Goal: Find specific page/section: Find specific page/section

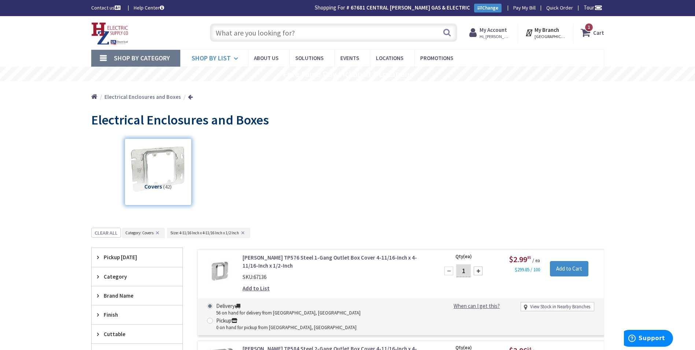
click at [218, 59] on span "Shop By List" at bounding box center [211, 58] width 39 height 8
click at [154, 58] on span "Shop By Category" at bounding box center [142, 58] width 56 height 8
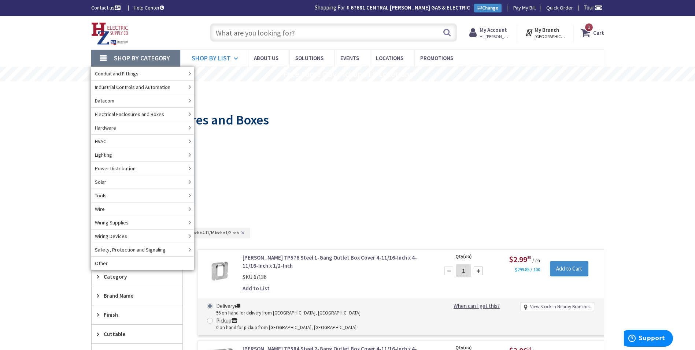
click at [200, 57] on span "Shop By List" at bounding box center [211, 58] width 39 height 8
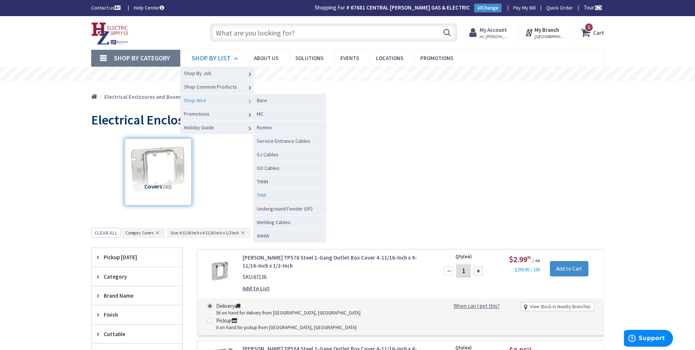
click at [291, 197] on link "THW" at bounding box center [289, 195] width 73 height 14
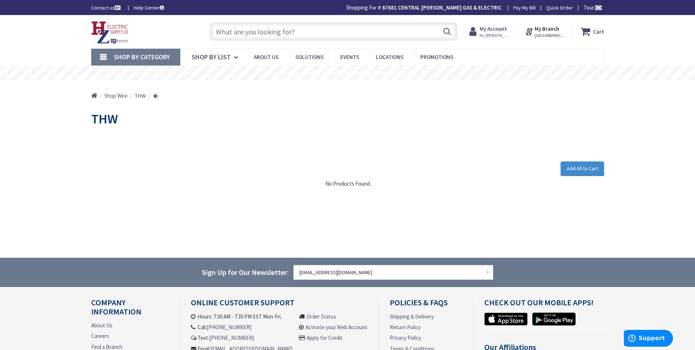
click at [157, 58] on span "Shop By Category" at bounding box center [142, 57] width 56 height 8
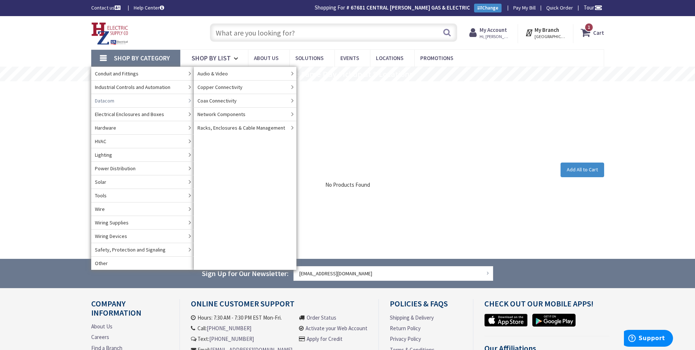
type input "[PERSON_NAME], [GEOGRAPHIC_DATA], [GEOGRAPHIC_DATA] 12542, [GEOGRAPHIC_DATA]"
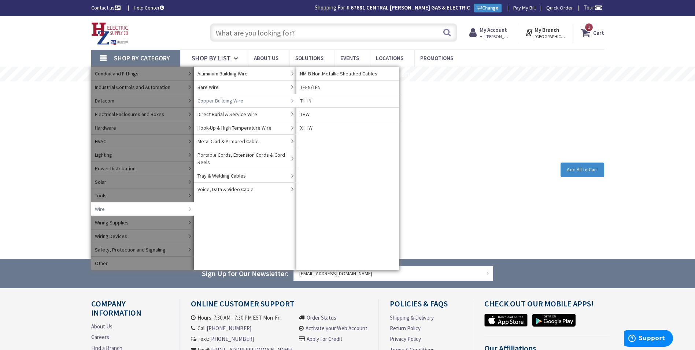
click at [222, 100] on span "Copper Building Wire" at bounding box center [221, 100] width 46 height 7
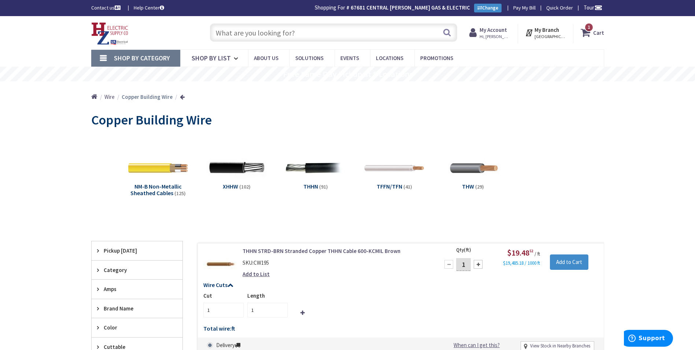
click at [237, 29] on input "text" at bounding box center [333, 32] width 247 height 18
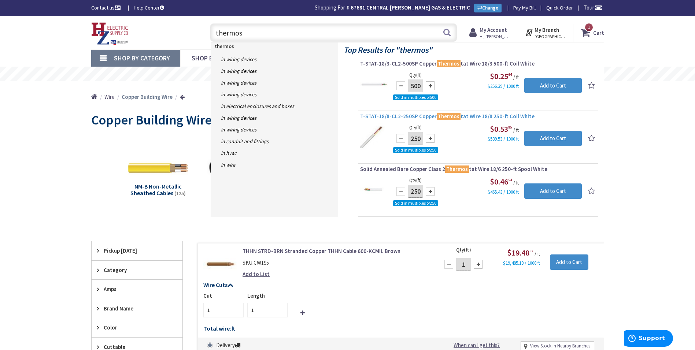
type input "thermos"
click at [398, 115] on span "T-STAT-18/8-CL2-250SP Copper Thermos tat Wire 18/8 250-ft Coil White" at bounding box center [478, 116] width 236 height 7
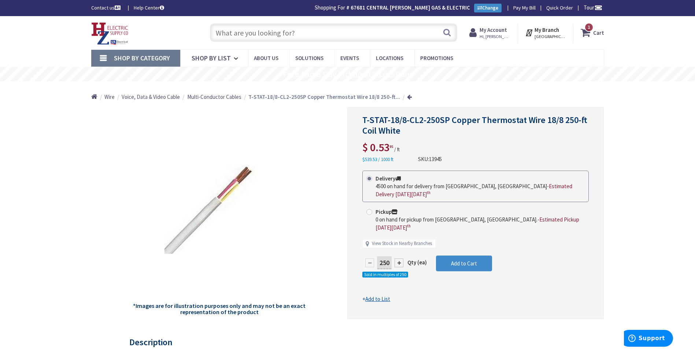
click at [225, 98] on span "Multi-Conductor Cables" at bounding box center [214, 96] width 54 height 7
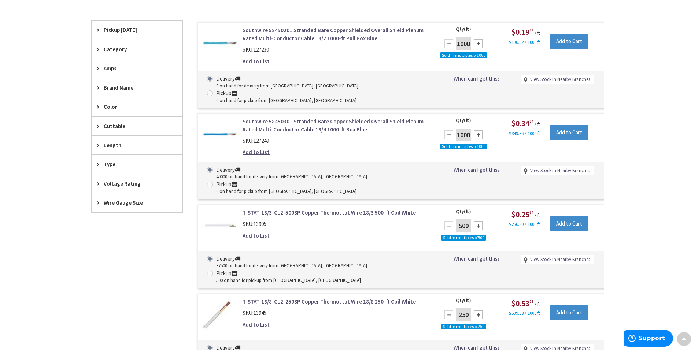
scroll to position [221, 0]
click at [129, 208] on div "Wire Gauge Size" at bounding box center [137, 203] width 91 height 19
click at [132, 230] on span "18 AWG" at bounding box center [137, 230] width 91 height 12
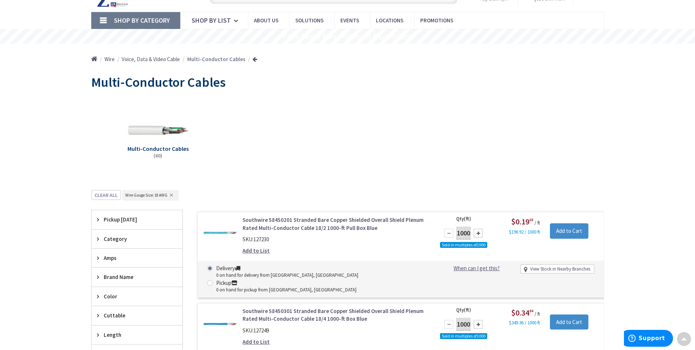
scroll to position [0, 0]
